Goal: Find specific page/section: Find specific page/section

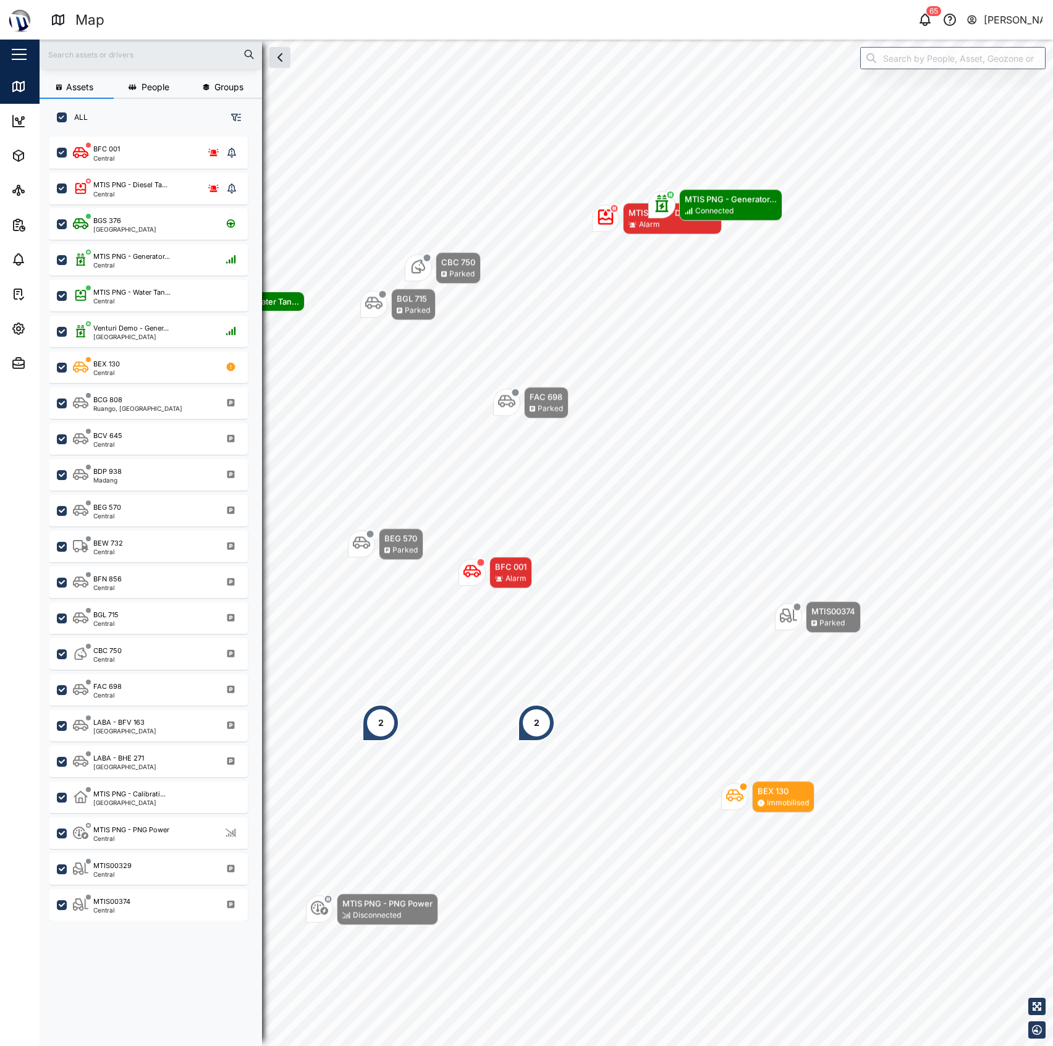
scroll to position [891, 190]
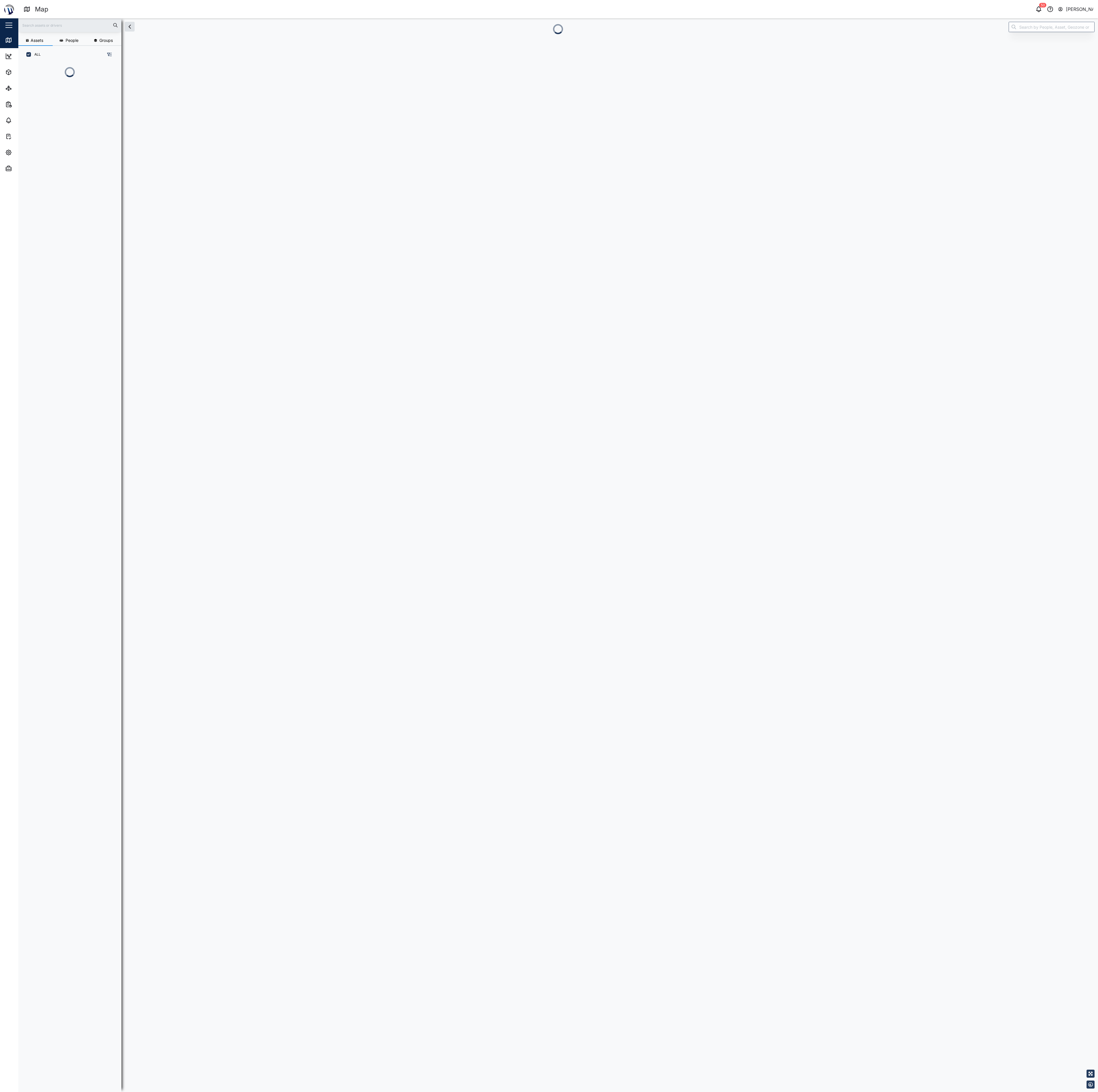
scroll to position [1014, 82]
checkbox input "true"
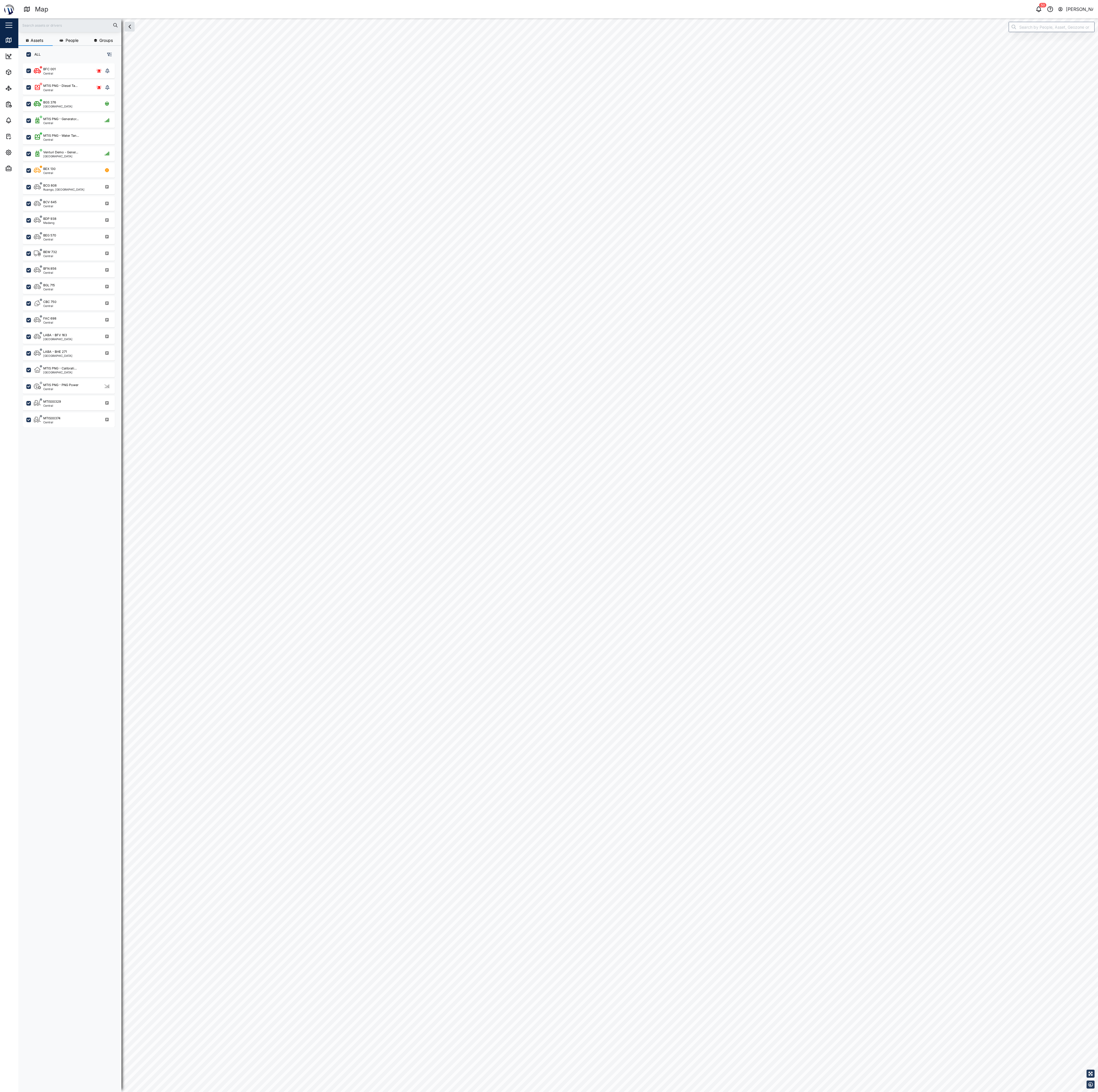
checkbox input "true"
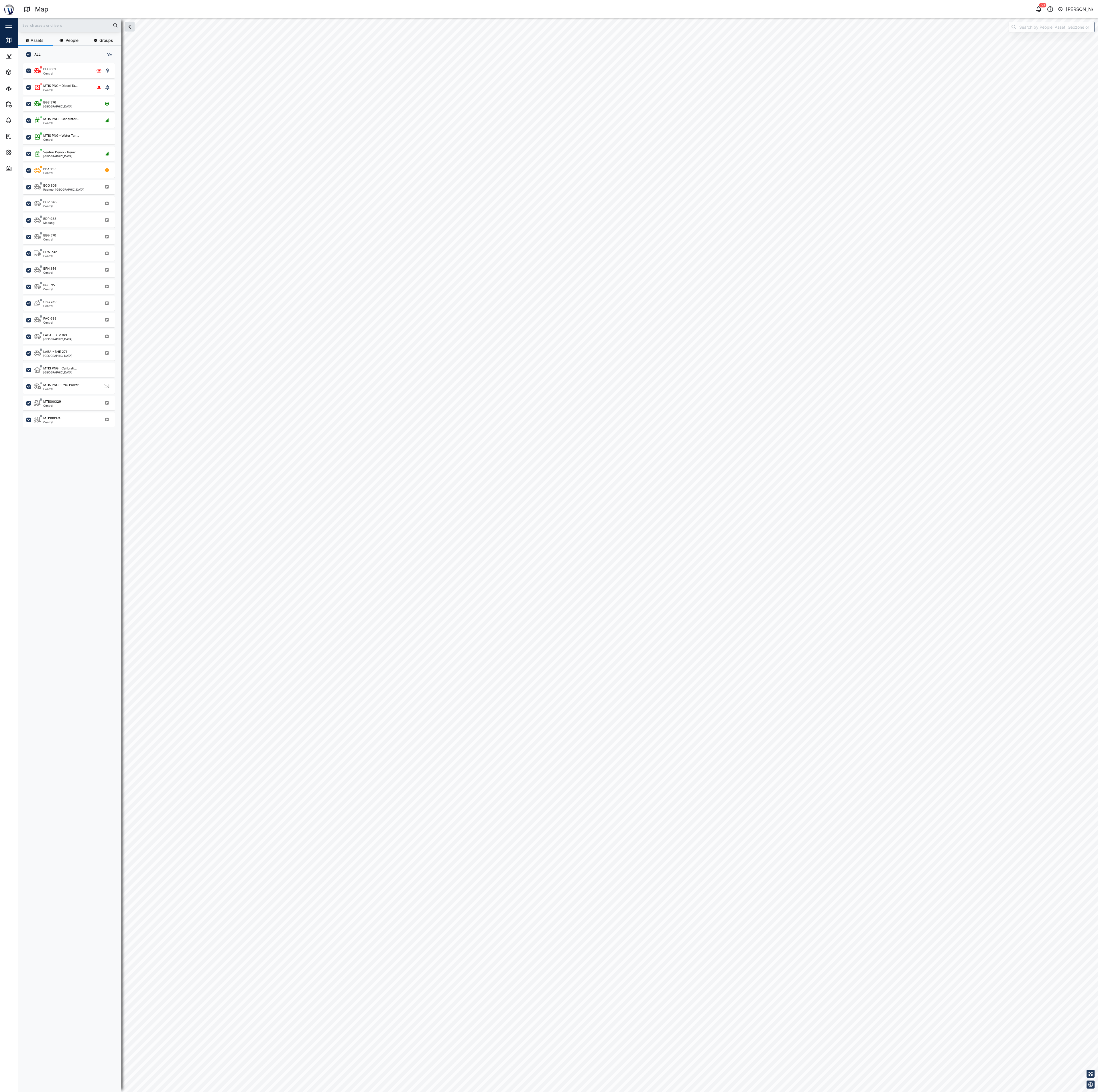
checkbox input "true"
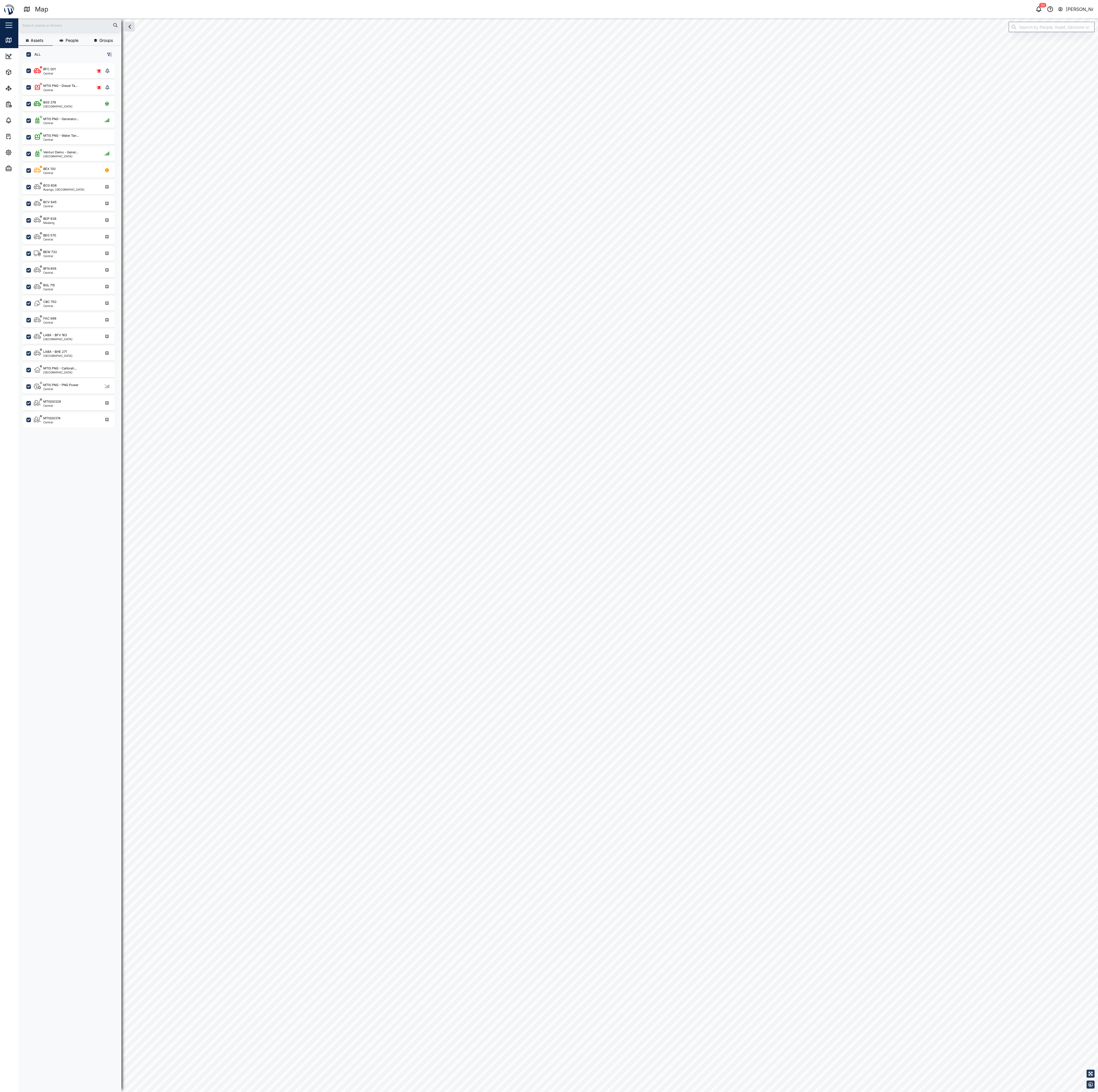
checkbox input "true"
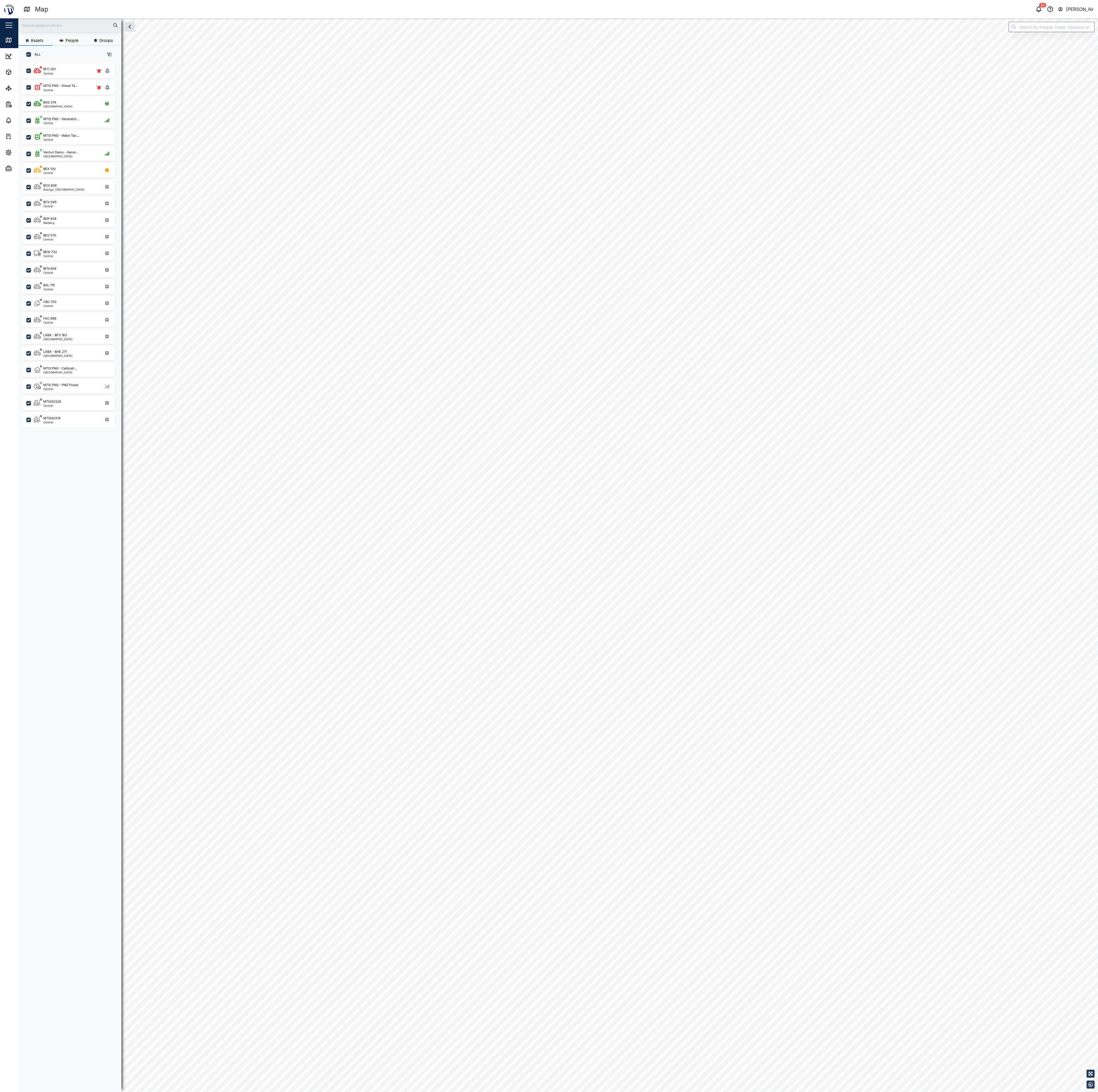
checkbox input "true"
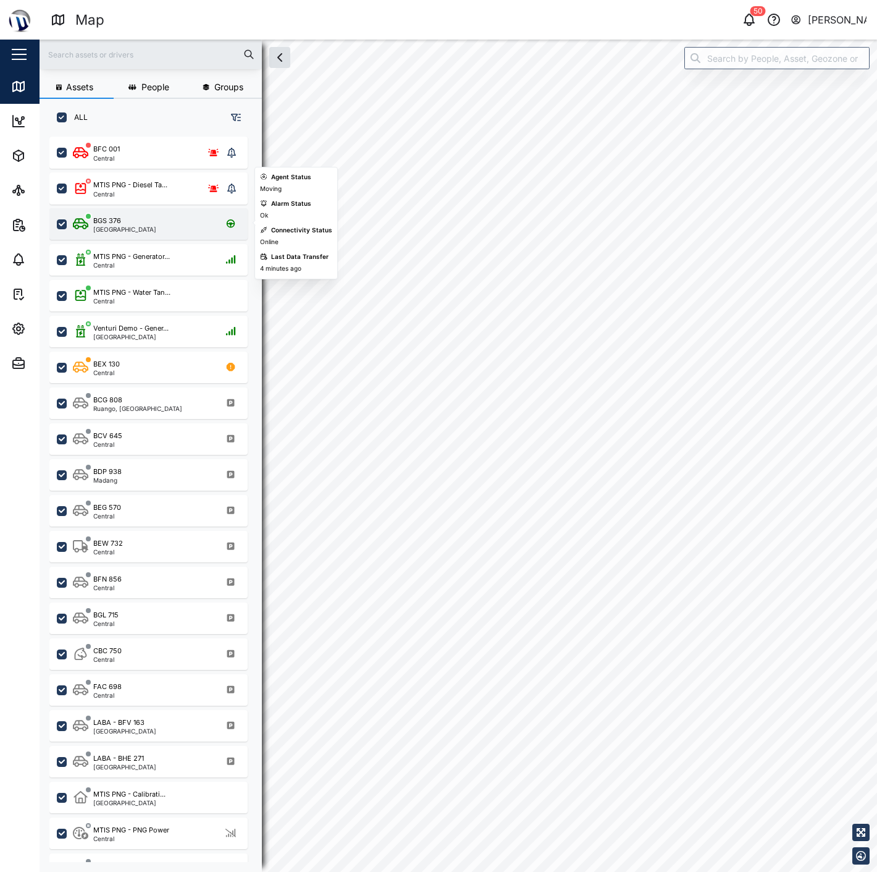
click at [146, 225] on div "BGS 376 [GEOGRAPHIC_DATA]" at bounding box center [156, 224] width 167 height 17
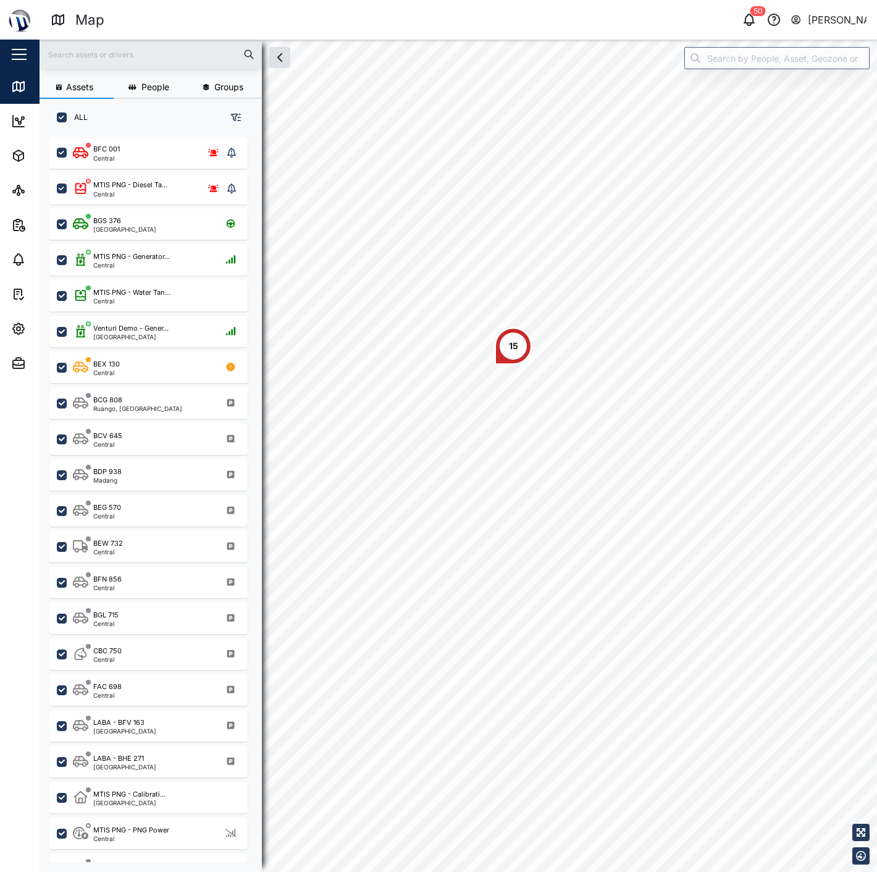
click at [658, 40] on div "BGS 376 Driving 15" at bounding box center [459, 40] width 838 height 0
